Goal: Find specific fact: Find specific fact

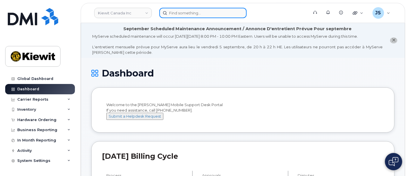
click at [231, 16] on input at bounding box center [202, 13] width 87 height 10
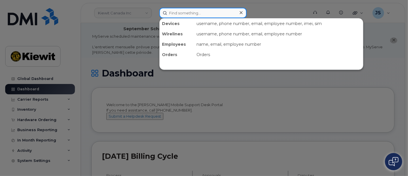
paste input "929826"
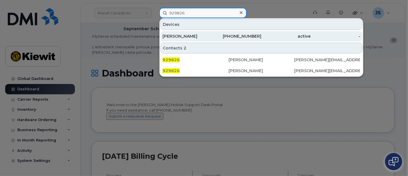
type input "929826"
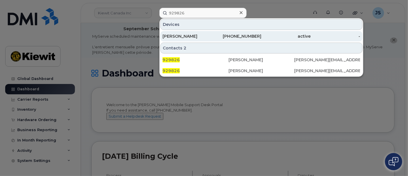
click at [240, 40] on div "[PHONE_NUMBER]" at bounding box center [237, 36] width 50 height 10
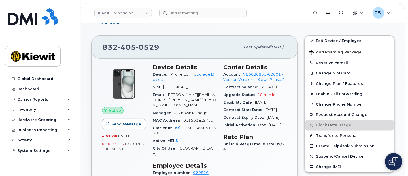
scroll to position [160, 0]
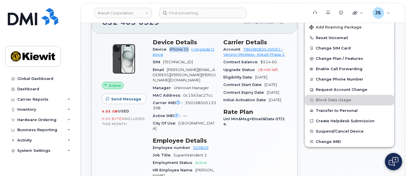
drag, startPoint x: 188, startPoint y: 48, endPoint x: 168, endPoint y: 49, distance: 19.9
click at [168, 49] on div "Device iPhone 15 + Upgrade Device" at bounding box center [185, 52] width 64 height 13
copy span "iPhone 15"
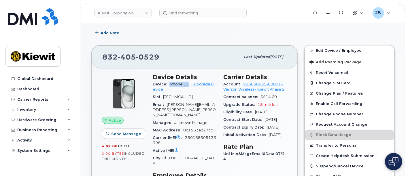
scroll to position [96, 0]
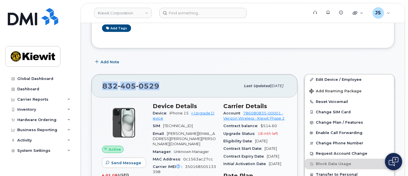
drag, startPoint x: 160, startPoint y: 85, endPoint x: 104, endPoint y: 86, distance: 56.7
click at [104, 86] on div "832 405 0529" at bounding box center [171, 86] width 138 height 12
copy span "832 405 0529"
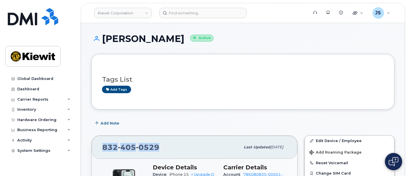
scroll to position [32, 0]
